Goal: Task Accomplishment & Management: Manage account settings

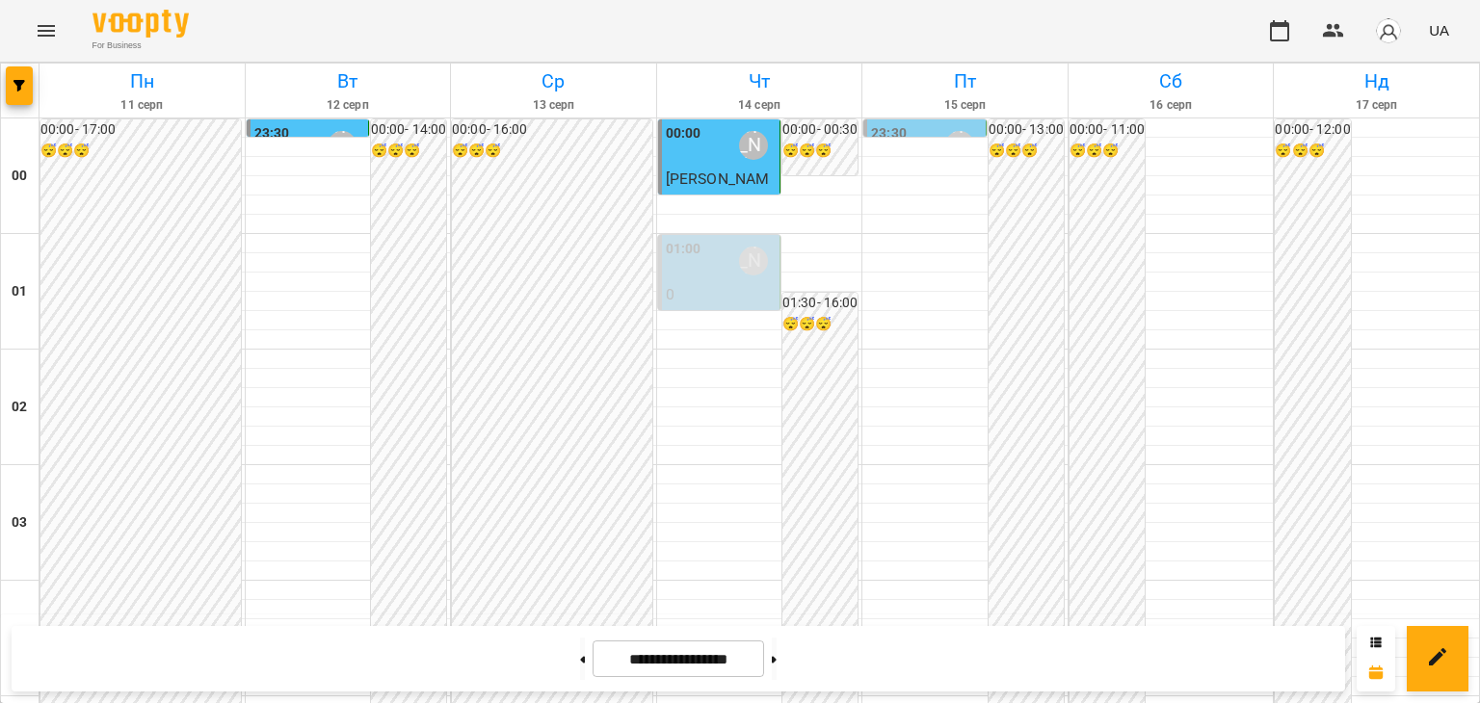
scroll to position [1831, 0]
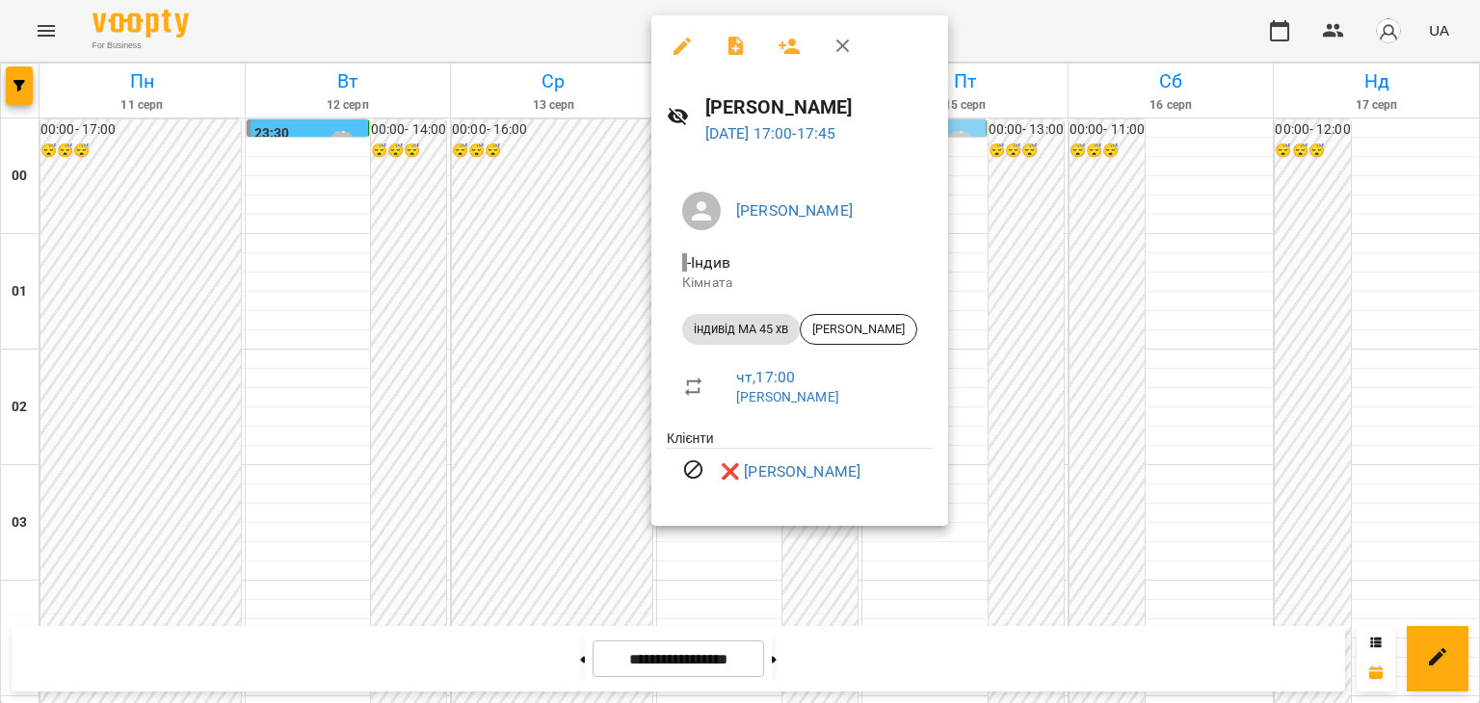
click at [365, 298] on div at bounding box center [740, 351] width 1480 height 703
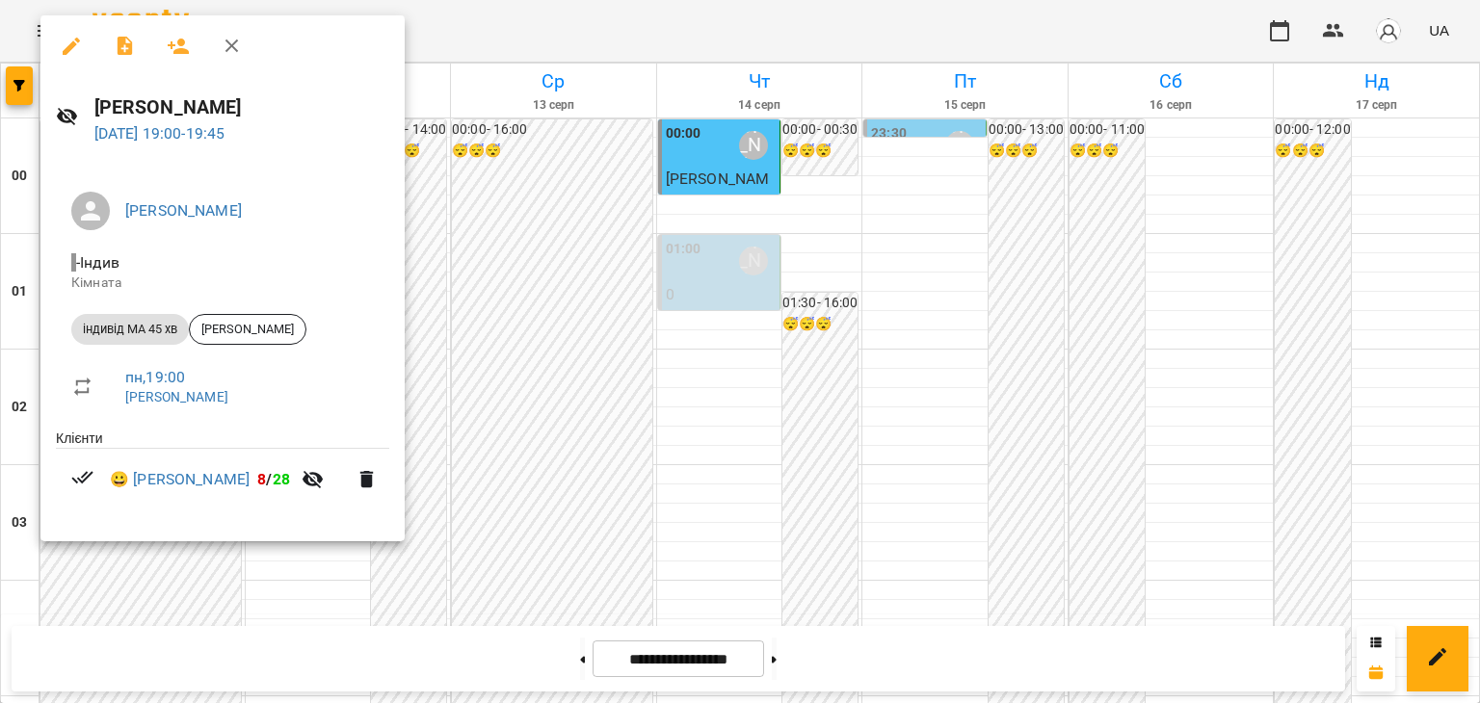
click at [582, 519] on div at bounding box center [740, 351] width 1480 height 703
